Goal: Check status: Check status

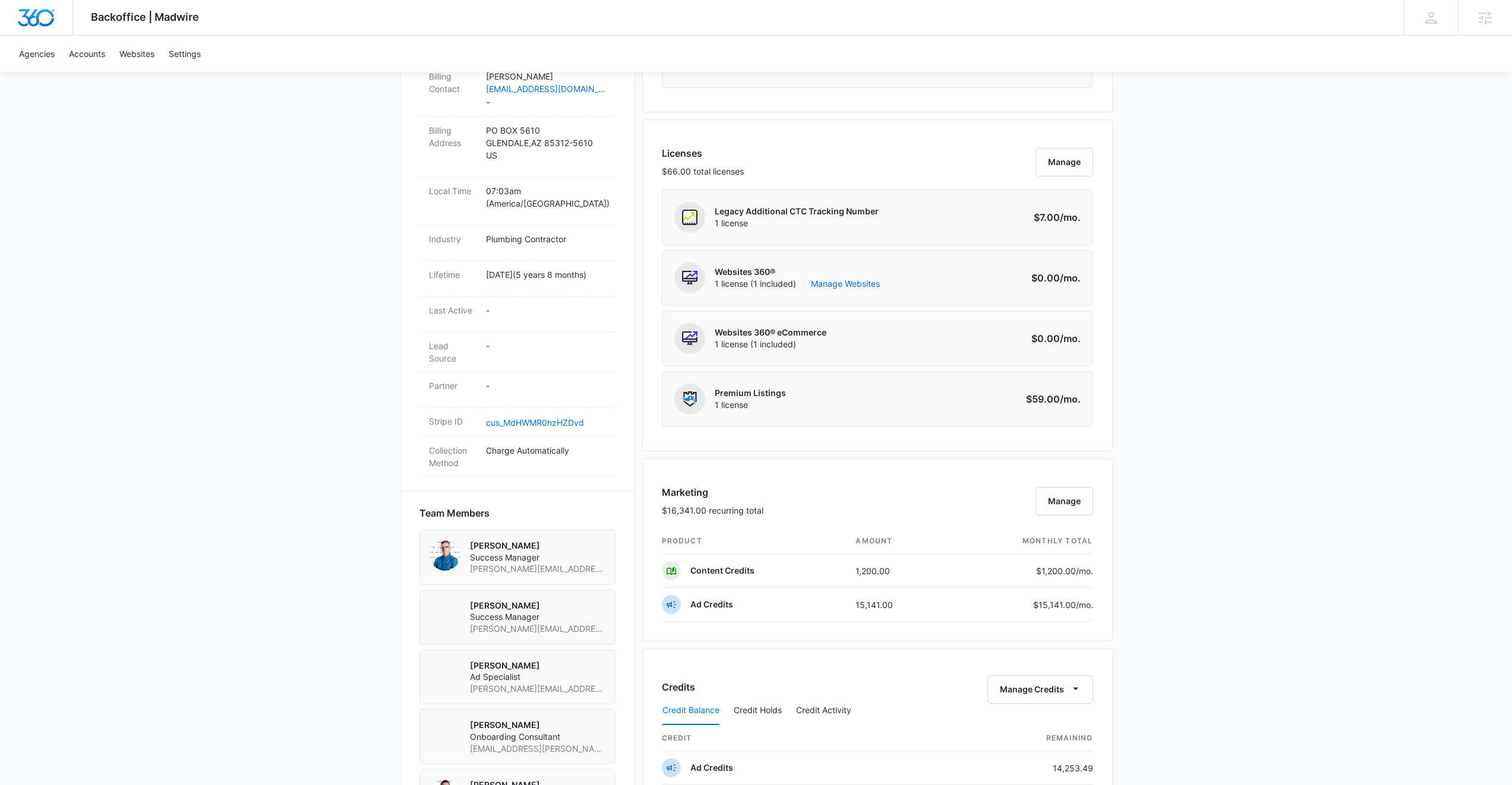
scroll to position [834, 0]
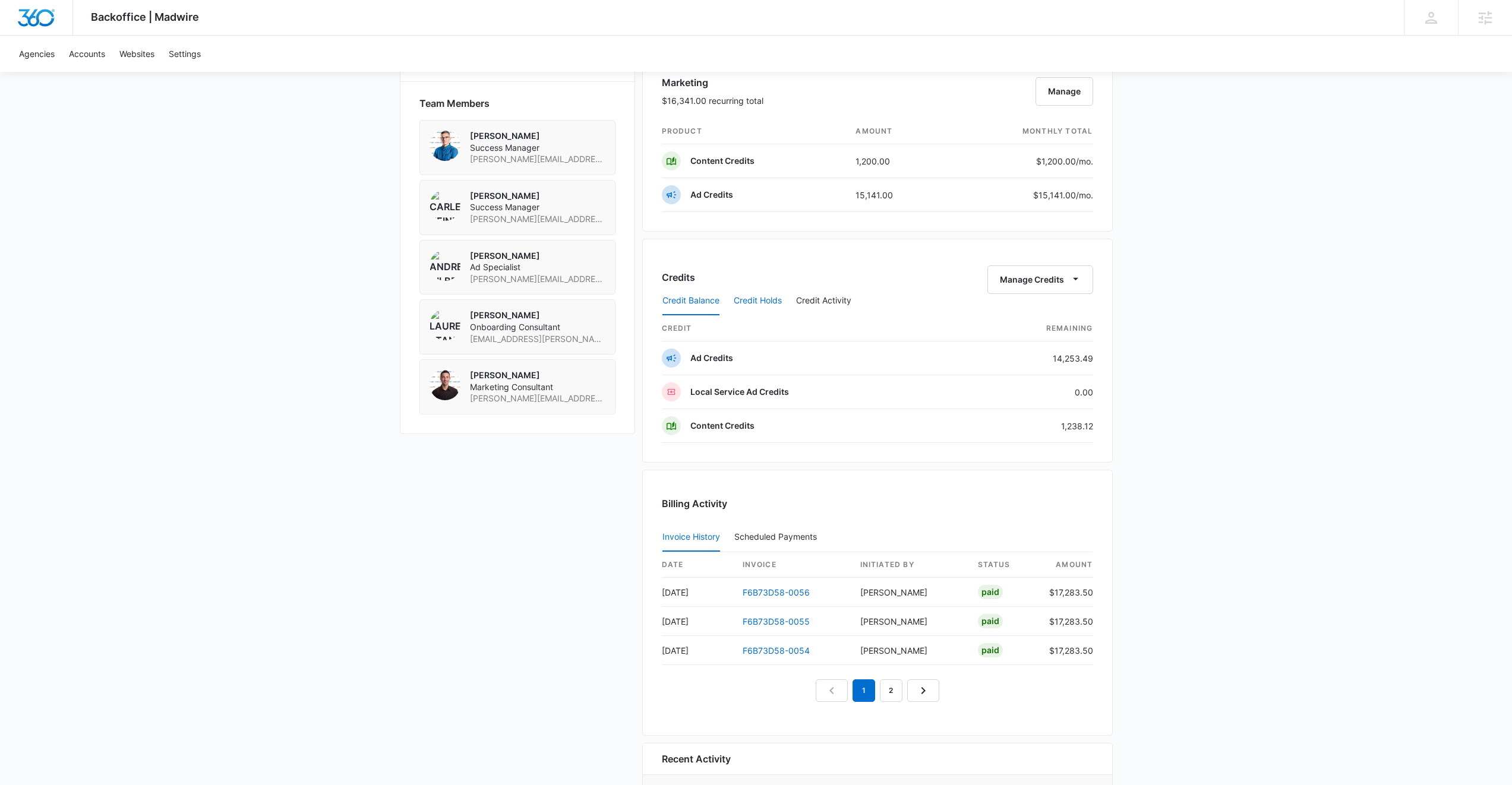
click at [769, 299] on button "Credit Holds" at bounding box center [758, 301] width 48 height 28
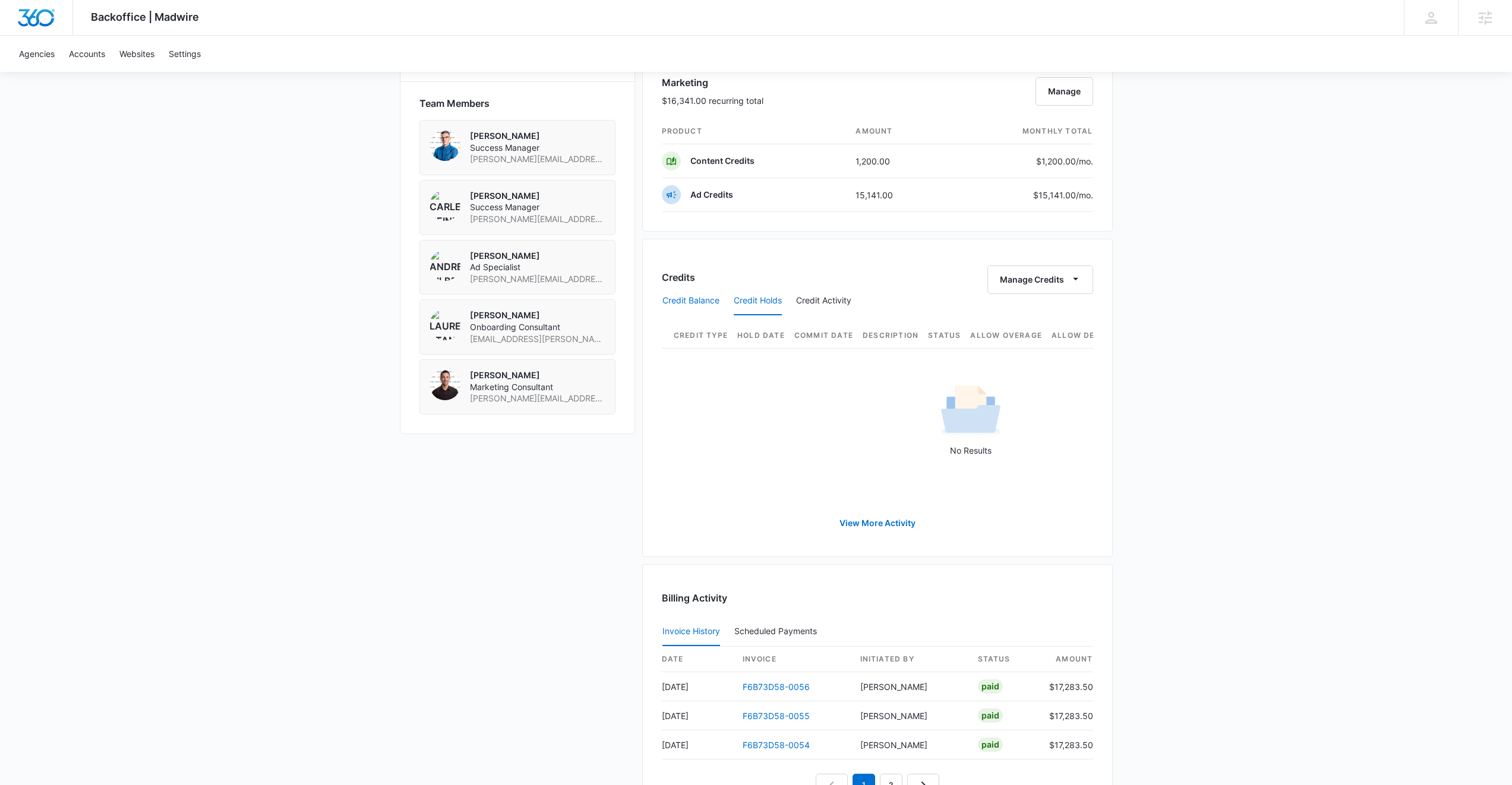
click at [707, 299] on button "Credit Balance" at bounding box center [691, 301] width 57 height 28
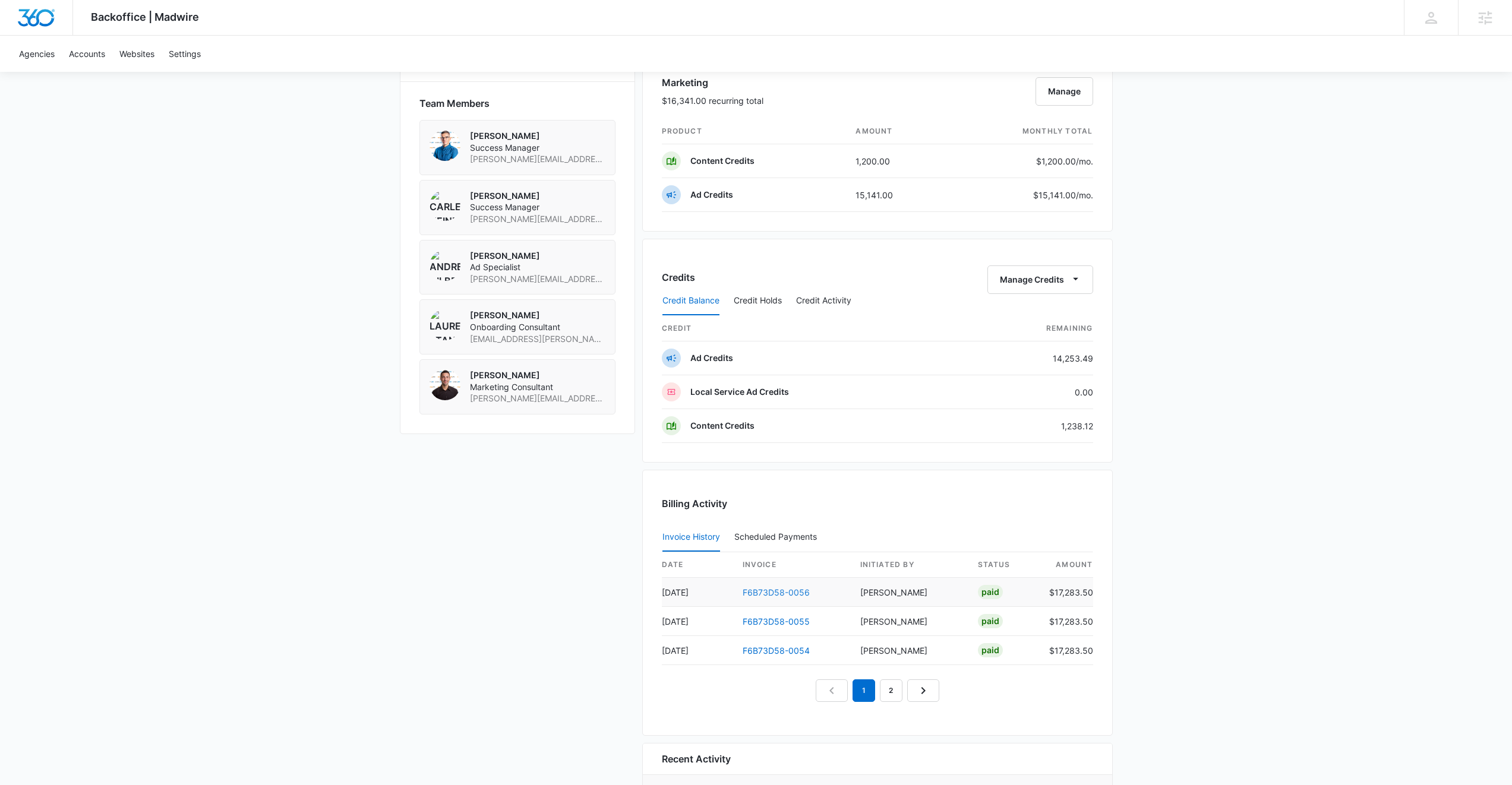
click at [785, 595] on link "F6B73D58-0056" at bounding box center [776, 592] width 67 height 10
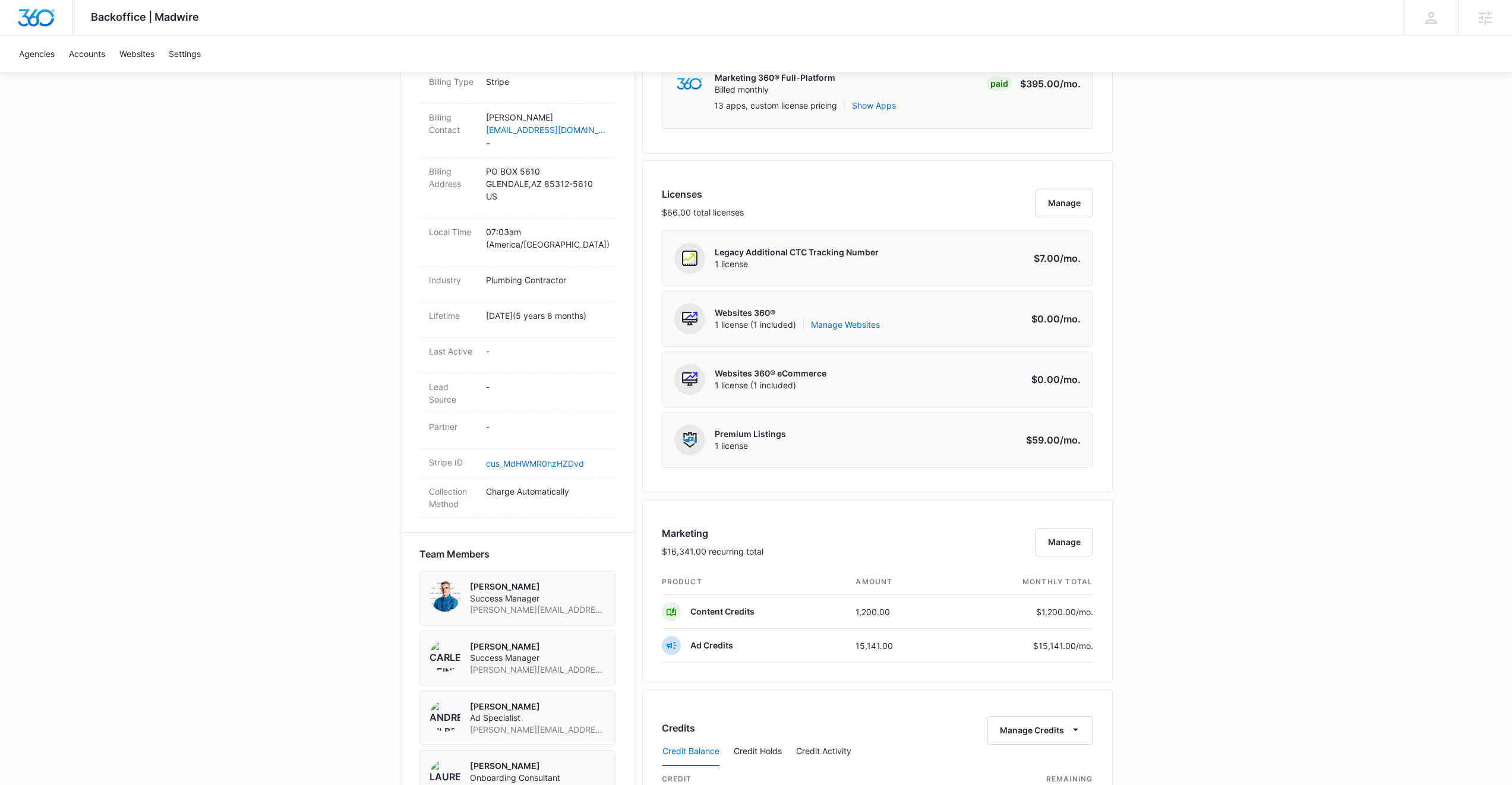
scroll to position [121, 0]
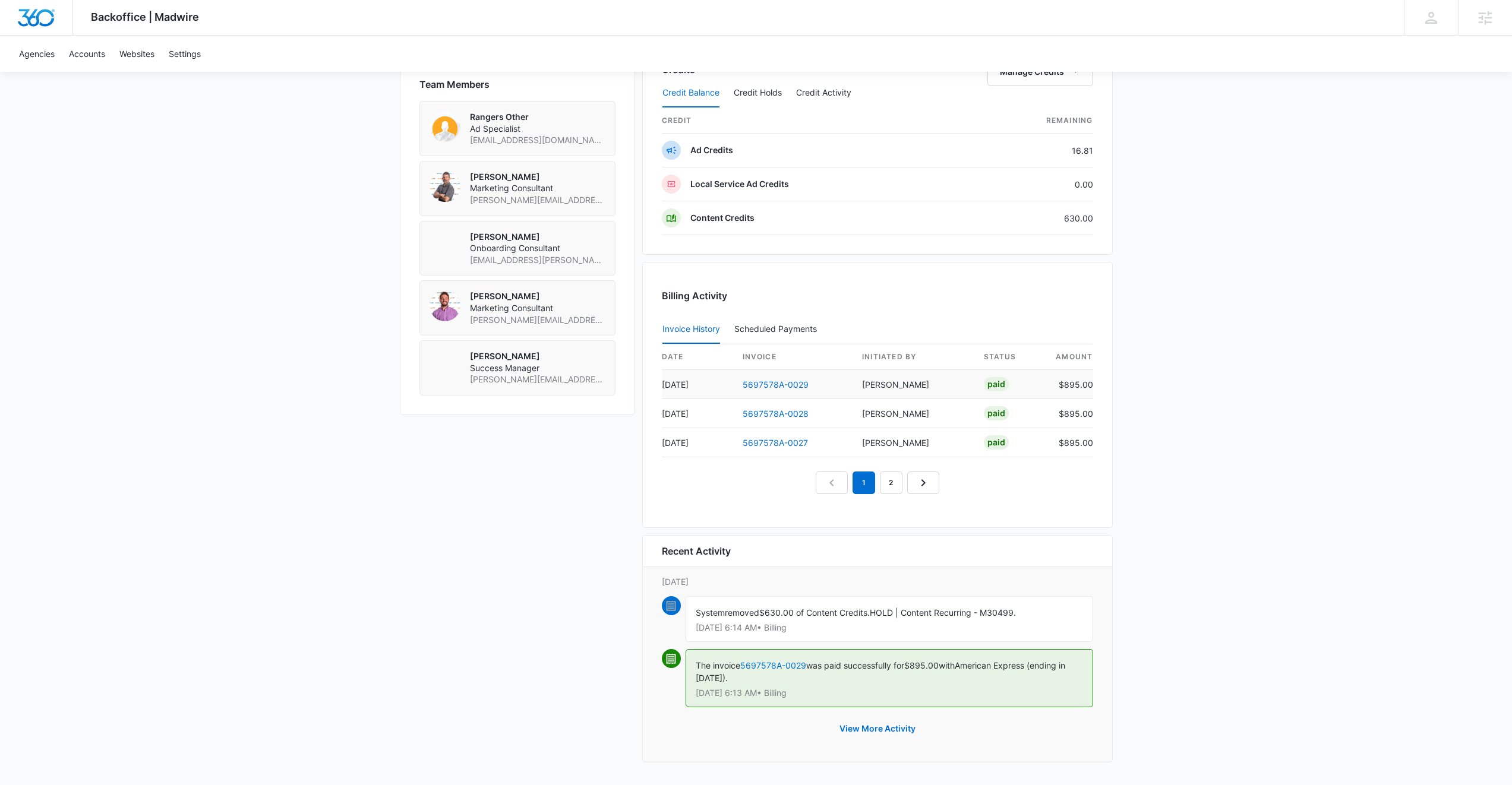
scroll to position [629, 0]
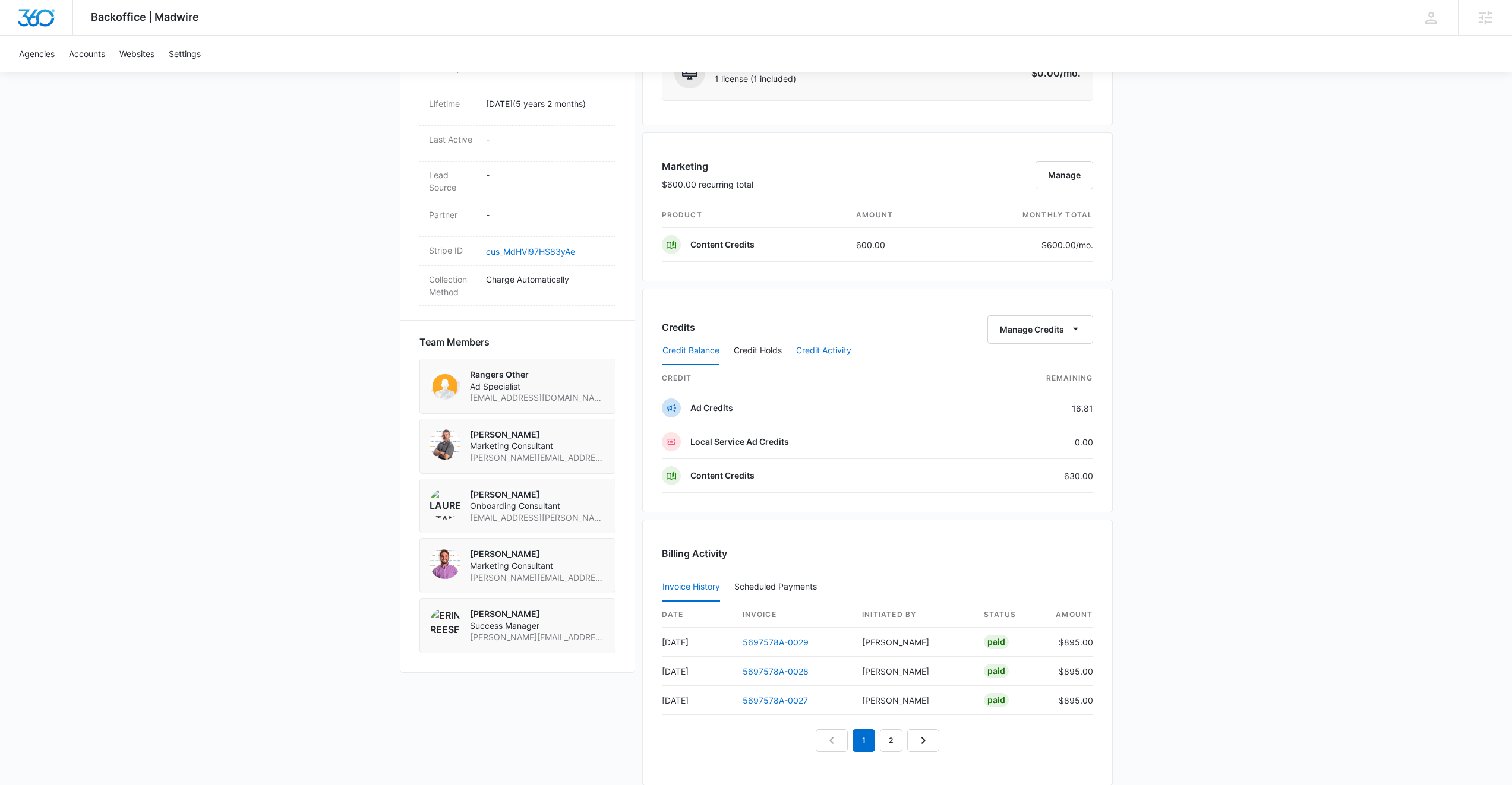
click at [841, 358] on button "Credit Activity" at bounding box center [824, 350] width 55 height 28
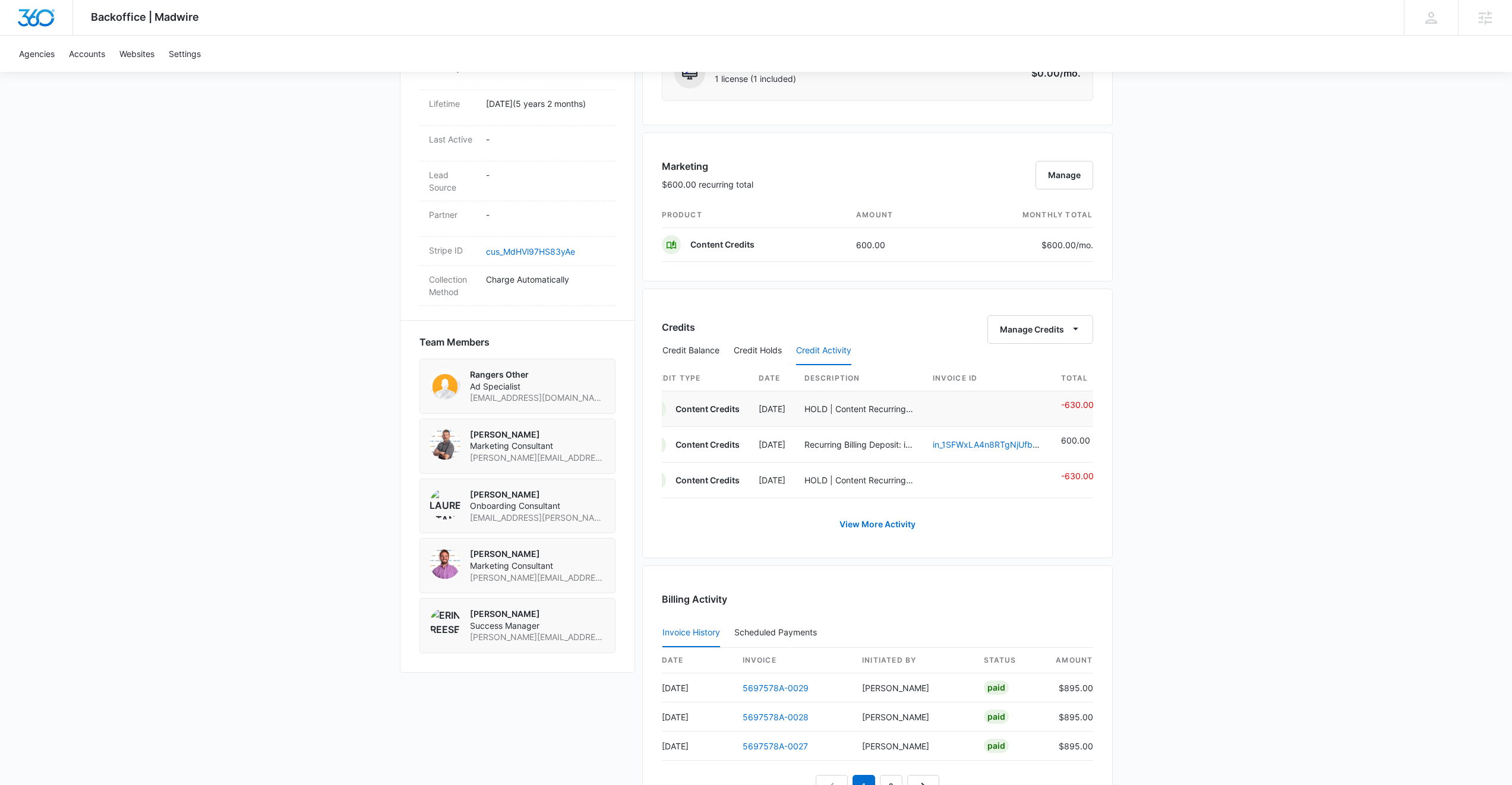
scroll to position [0, 15]
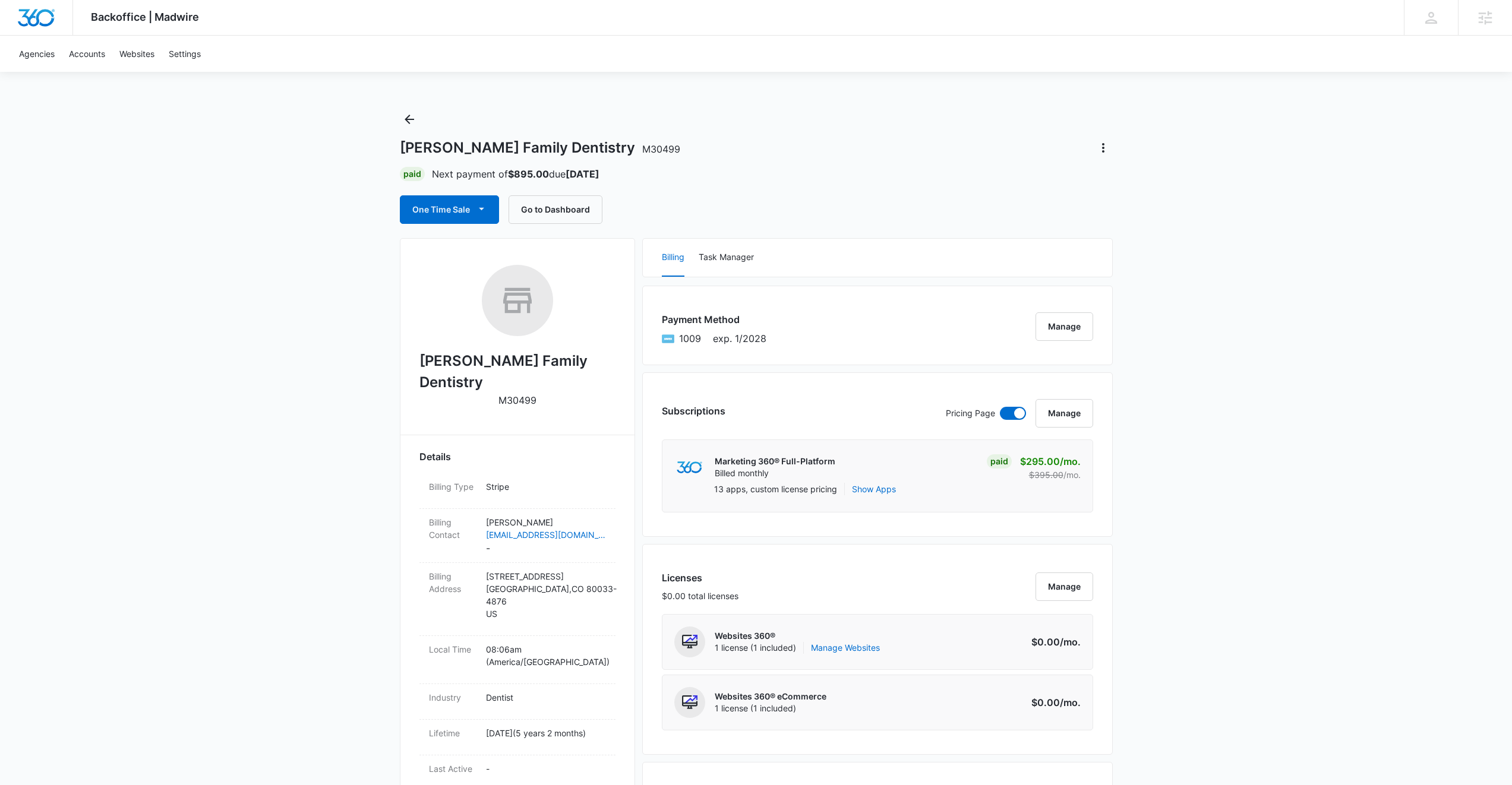
scroll to position [402, 0]
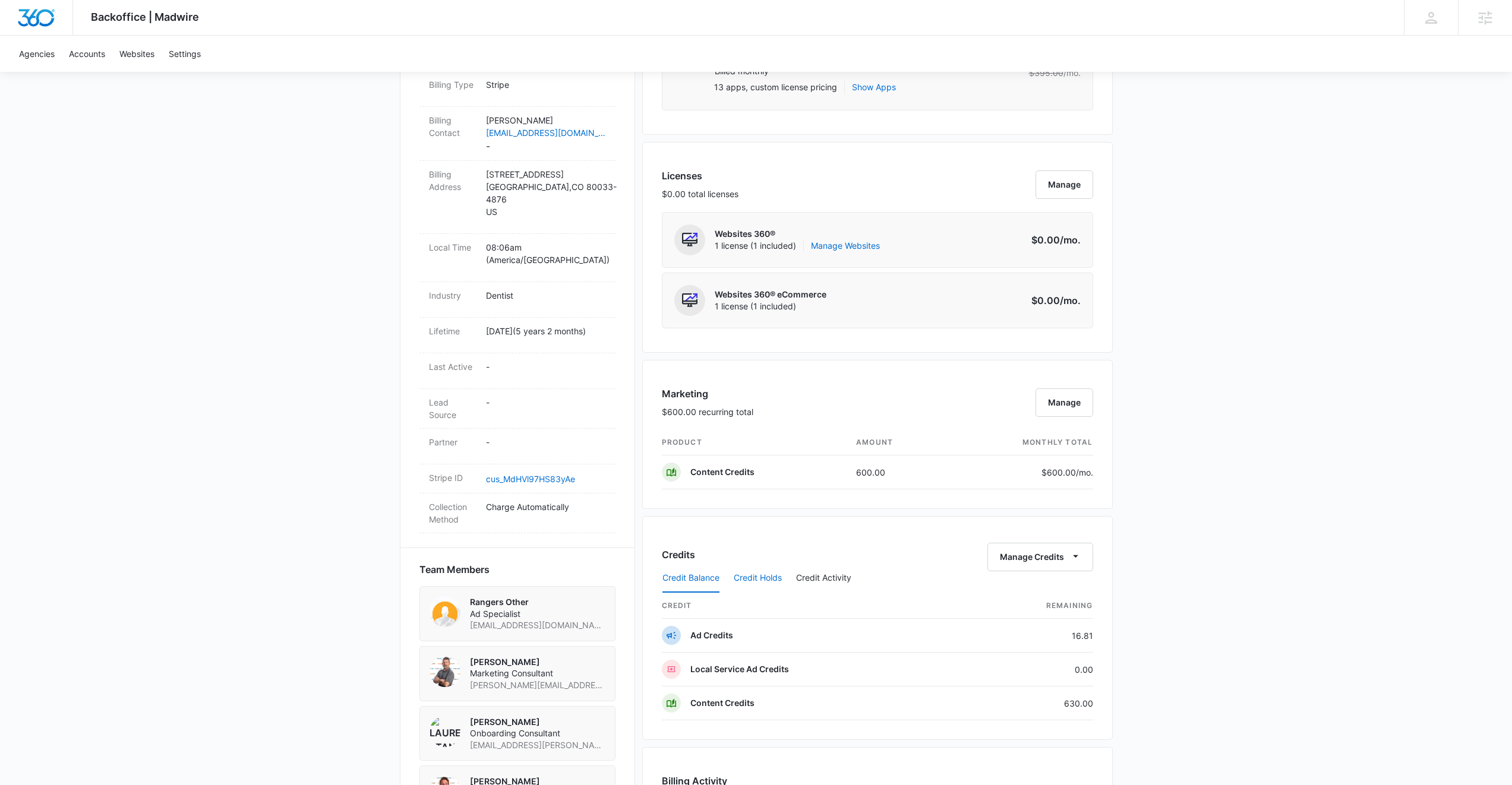
click at [773, 578] on button "Credit Holds" at bounding box center [758, 578] width 48 height 28
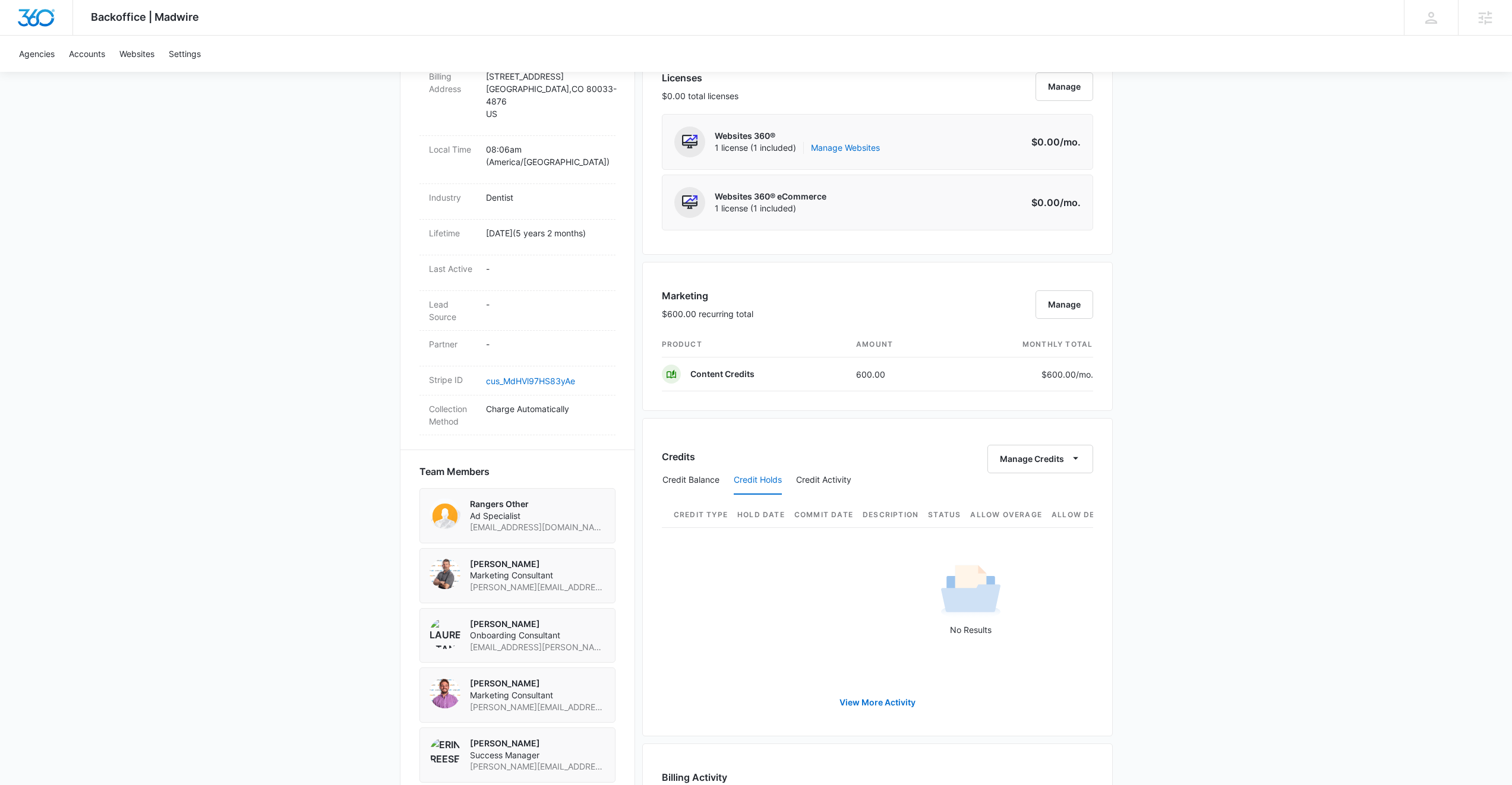
scroll to position [778, 0]
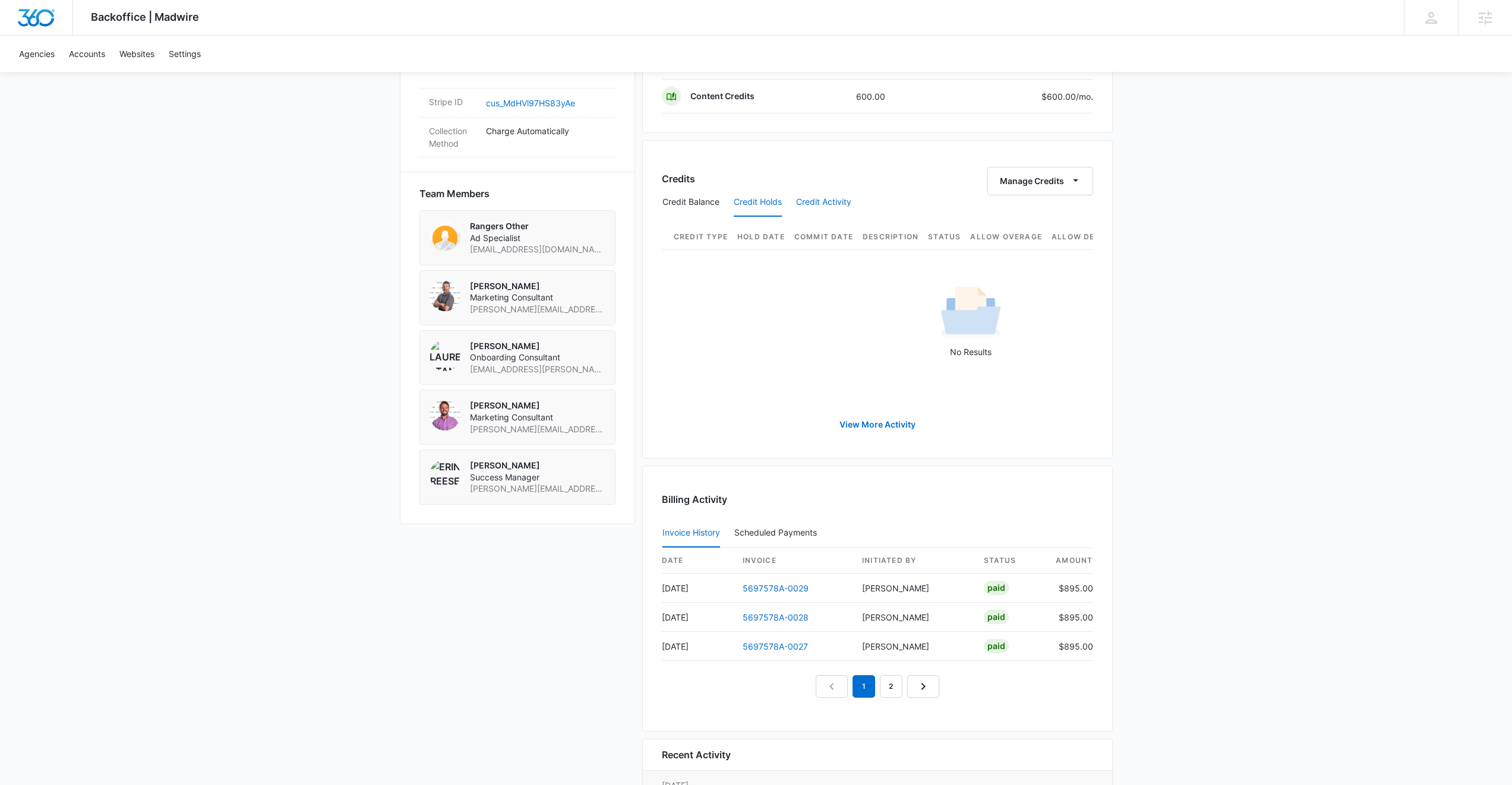
click at [818, 194] on button "Credit Activity" at bounding box center [824, 202] width 55 height 28
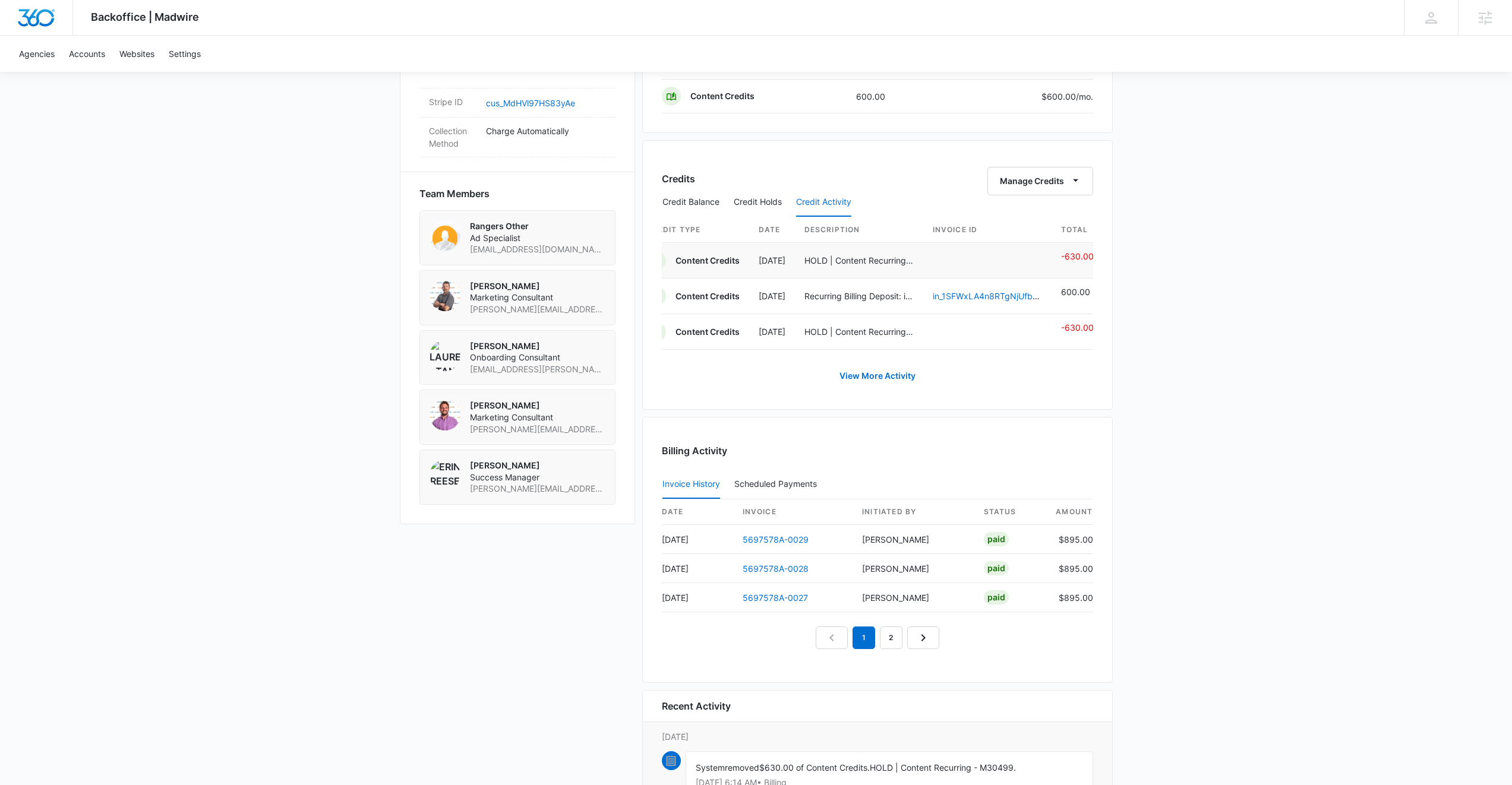
scroll to position [0, 15]
click at [958, 262] on td at bounding box center [987, 260] width 128 height 35
click at [957, 261] on td at bounding box center [987, 260] width 128 height 35
click at [907, 390] on link "View More Activity" at bounding box center [878, 376] width 100 height 28
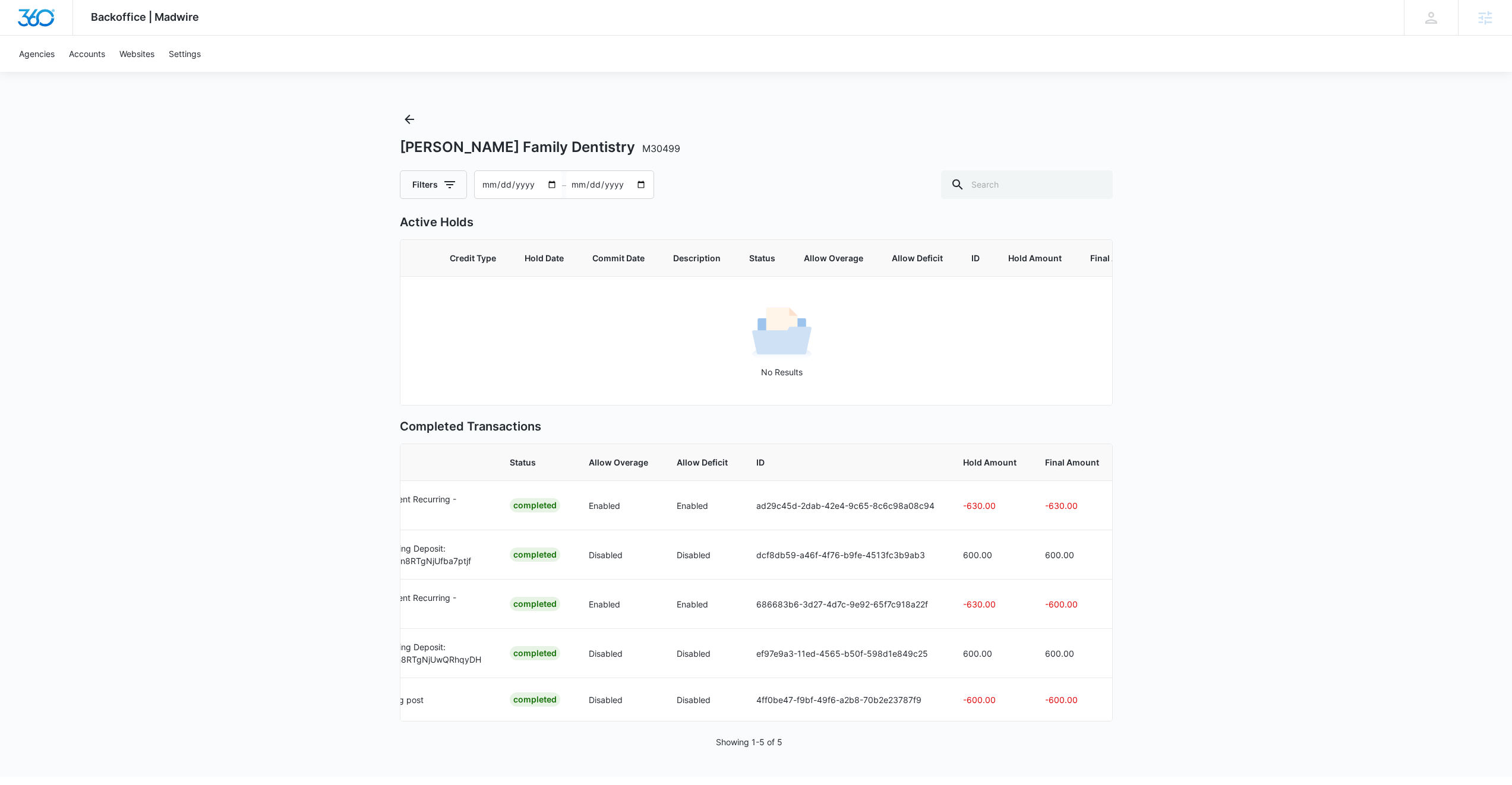
scroll to position [0, 388]
